Goal: Task Accomplishment & Management: Manage account settings

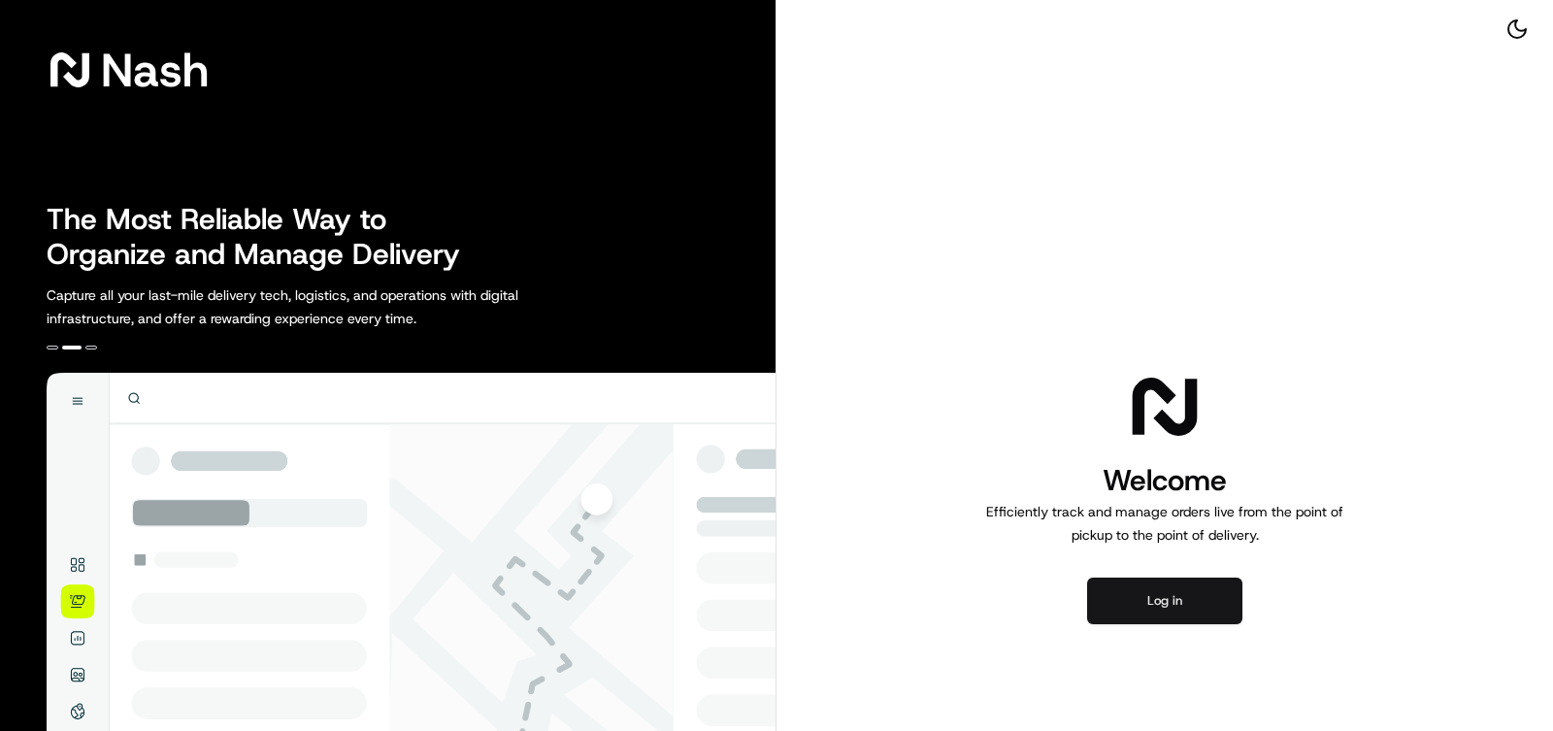
click at [1172, 619] on button "Log in" at bounding box center [1164, 601] width 155 height 47
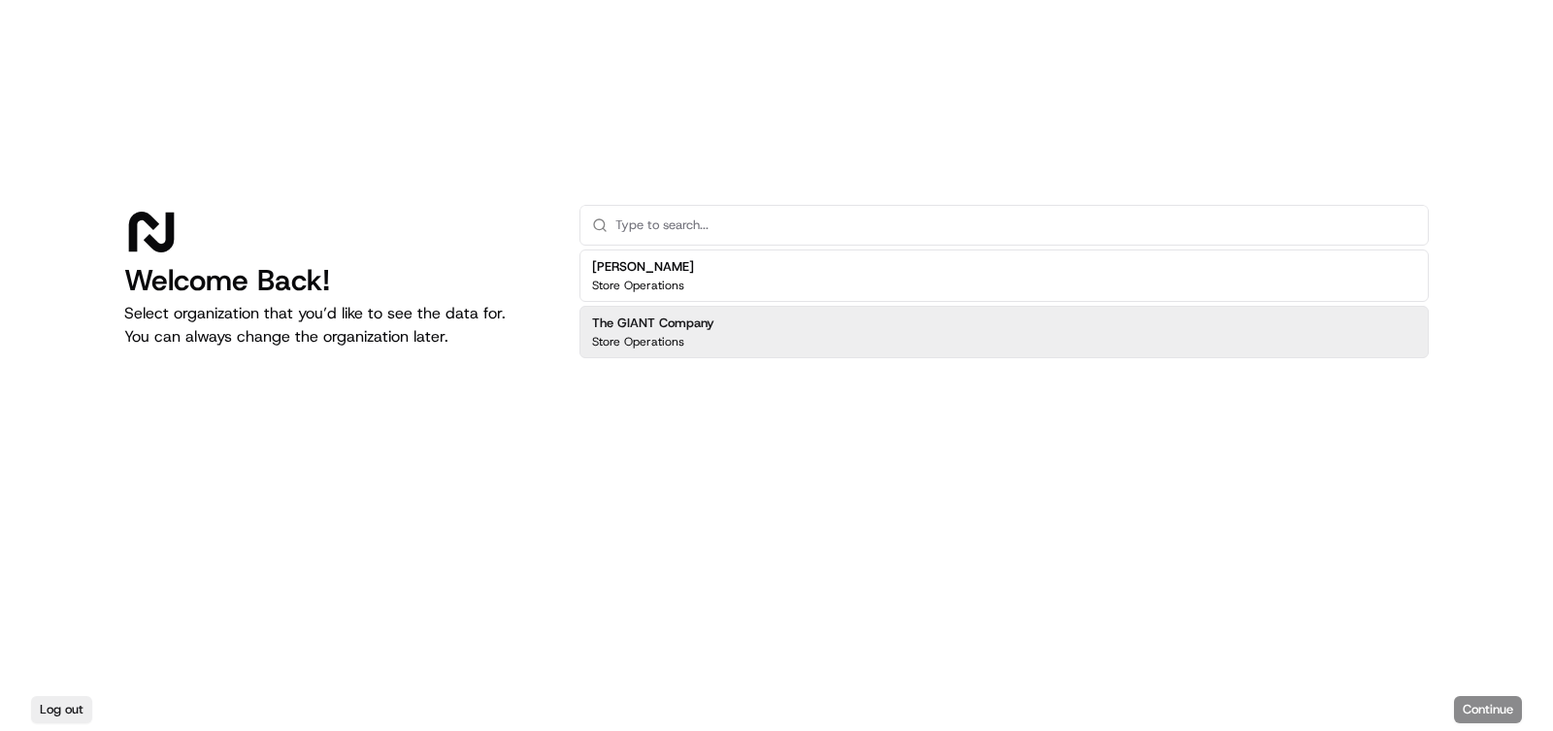
click at [750, 323] on div "The GIANT Company Store Operations" at bounding box center [1005, 332] width 850 height 52
click at [1460, 694] on div "Log out Continue" at bounding box center [776, 709] width 1553 height 43
click at [1462, 700] on button "Continue" at bounding box center [1488, 709] width 68 height 27
